Goal: Transaction & Acquisition: Obtain resource

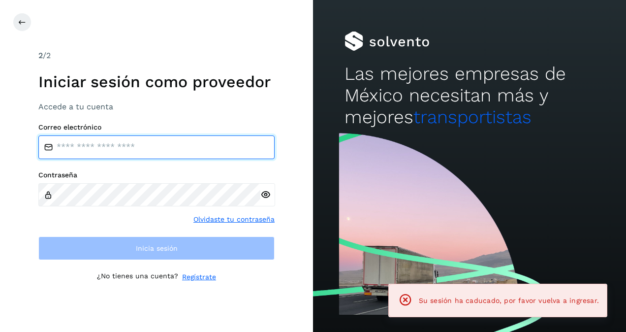
click at [147, 151] on input "email" at bounding box center [156, 147] width 236 height 24
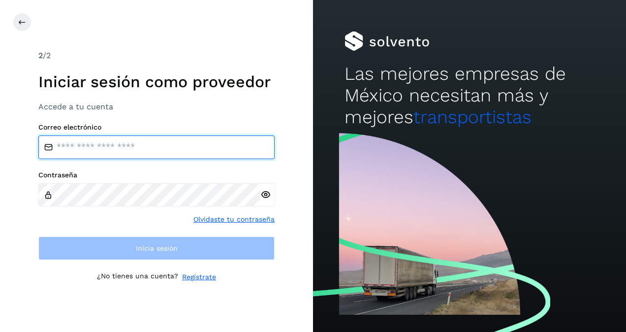
type input "**********"
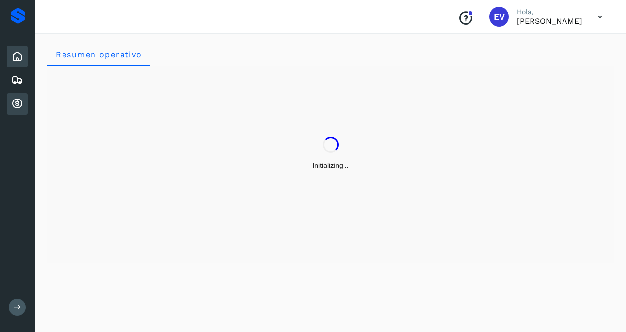
click at [14, 112] on div "Cuentas por cobrar" at bounding box center [17, 104] width 21 height 22
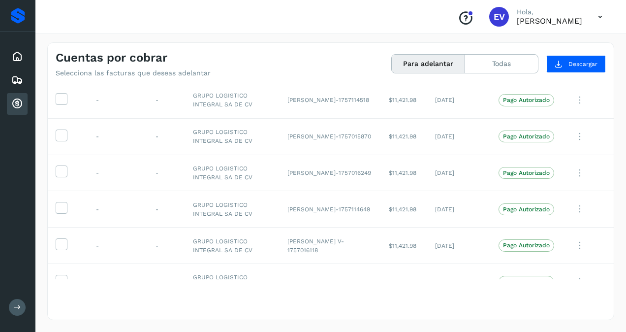
scroll to position [918, 0]
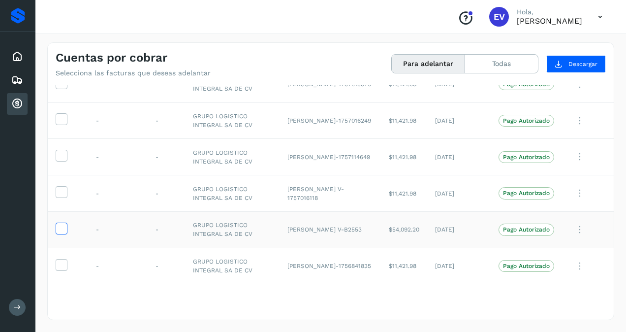
click at [56, 224] on label at bounding box center [62, 228] width 12 height 12
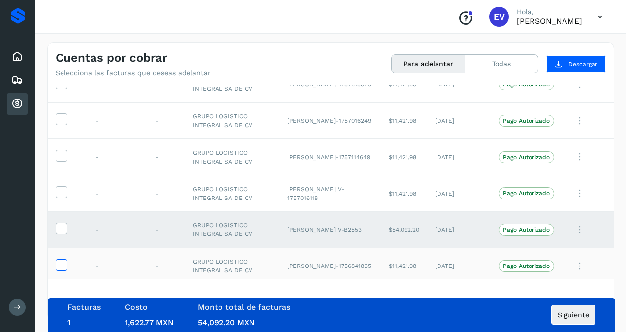
click at [65, 259] on icon at bounding box center [61, 264] width 10 height 10
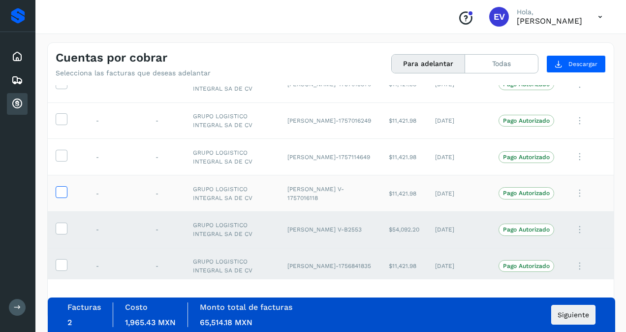
click at [56, 186] on label at bounding box center [62, 192] width 12 height 12
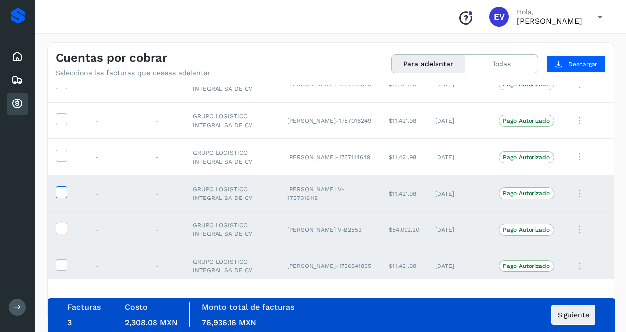
click at [60, 189] on icon at bounding box center [61, 191] width 10 height 10
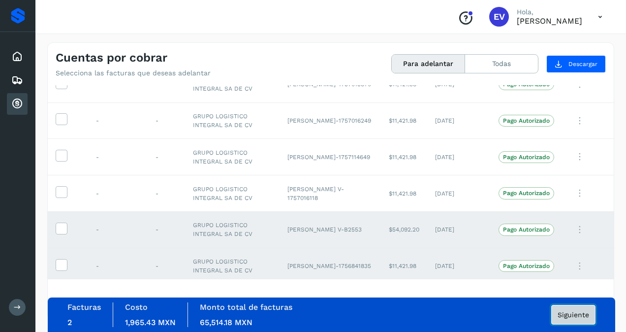
click at [569, 313] on span "Siguiente" at bounding box center [572, 314] width 31 height 7
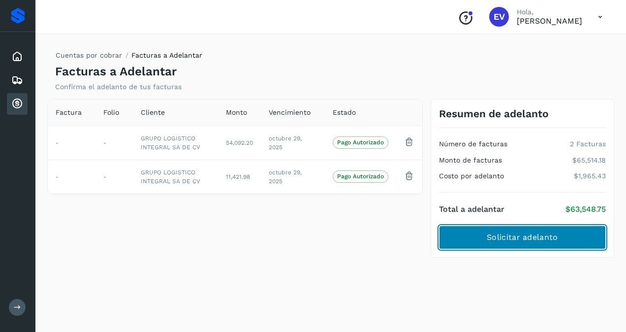
click at [531, 246] on button "Solicitar adelanto" at bounding box center [522, 237] width 167 height 24
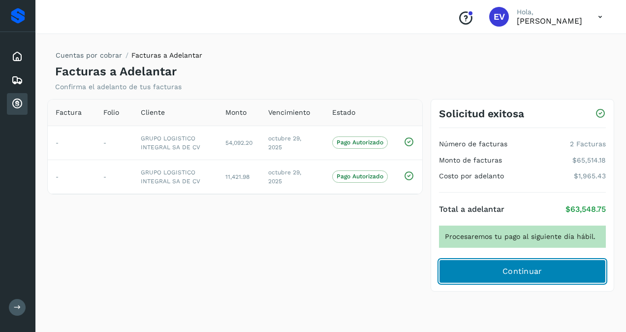
click at [517, 277] on button "Continuar" at bounding box center [522, 271] width 167 height 24
